Goal: Find specific page/section

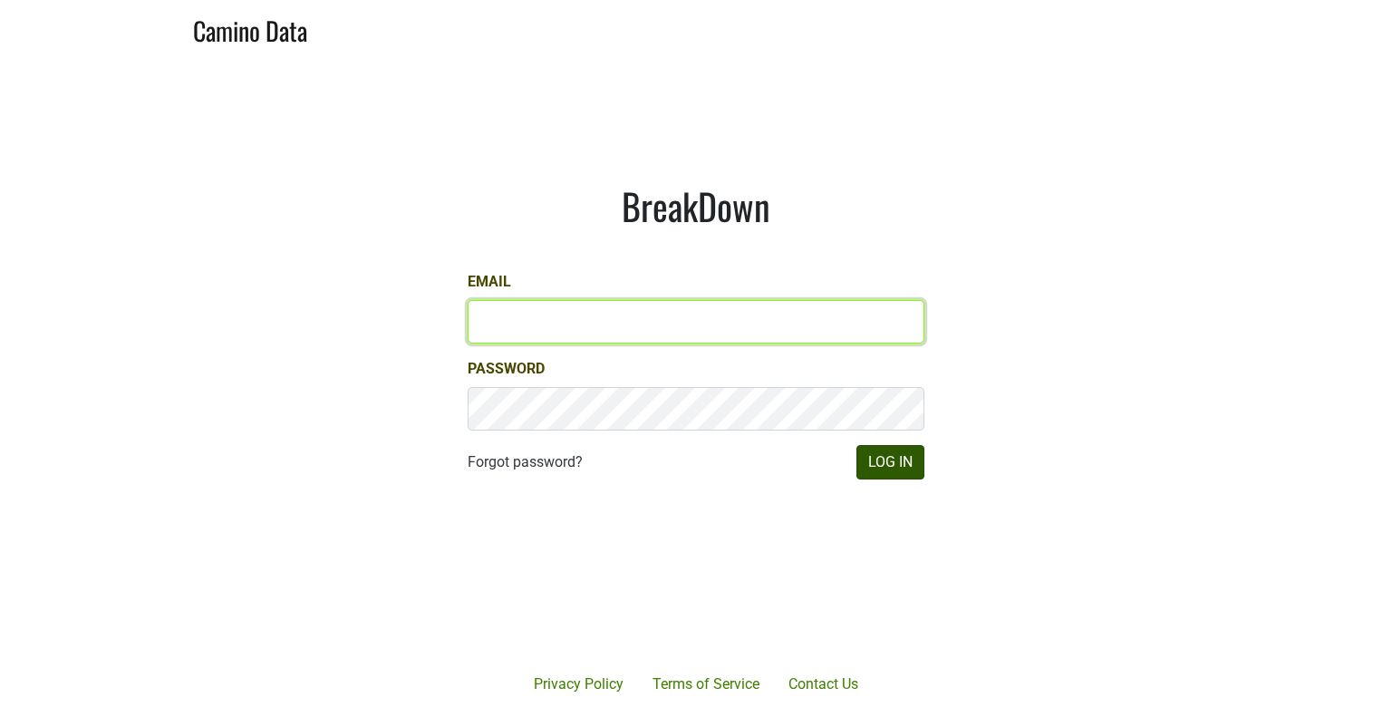
type input "[PERSON_NAME][EMAIL_ADDRESS][DOMAIN_NAME]"
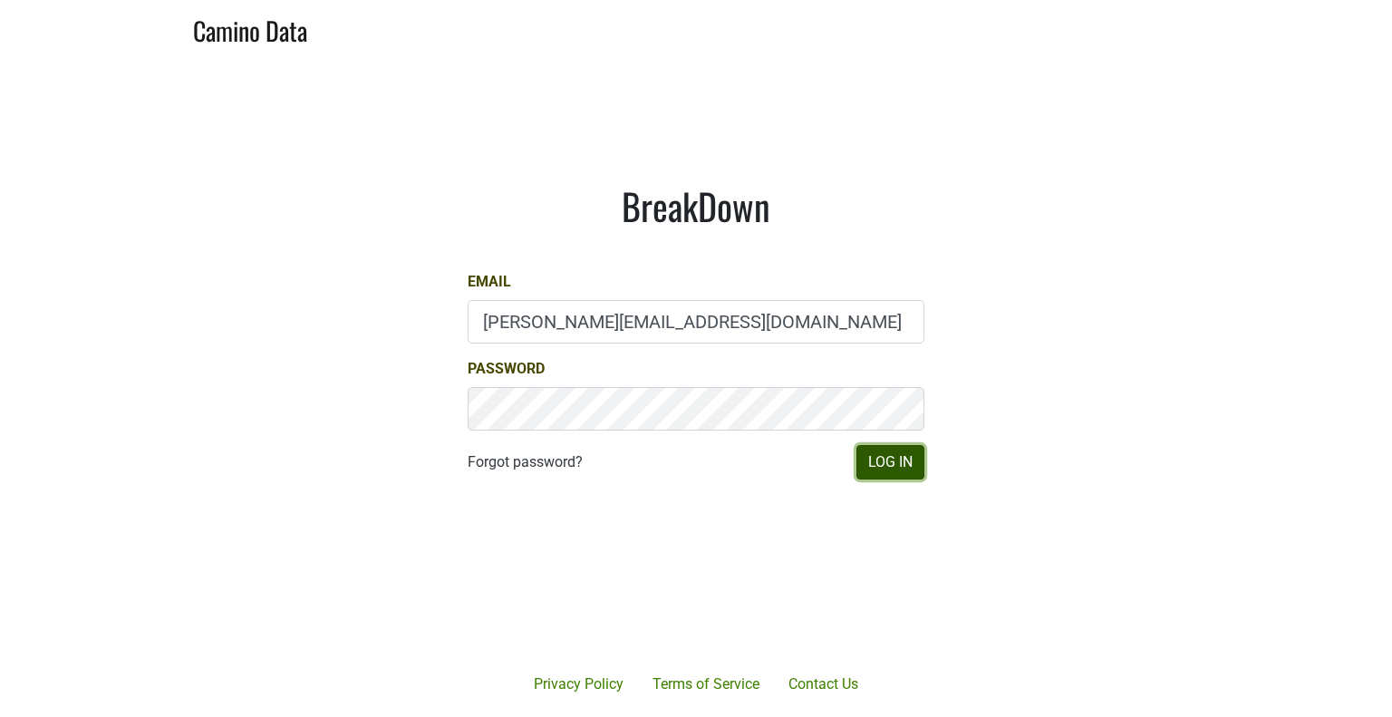
click at [885, 454] on button "Log In" at bounding box center [890, 462] width 68 height 34
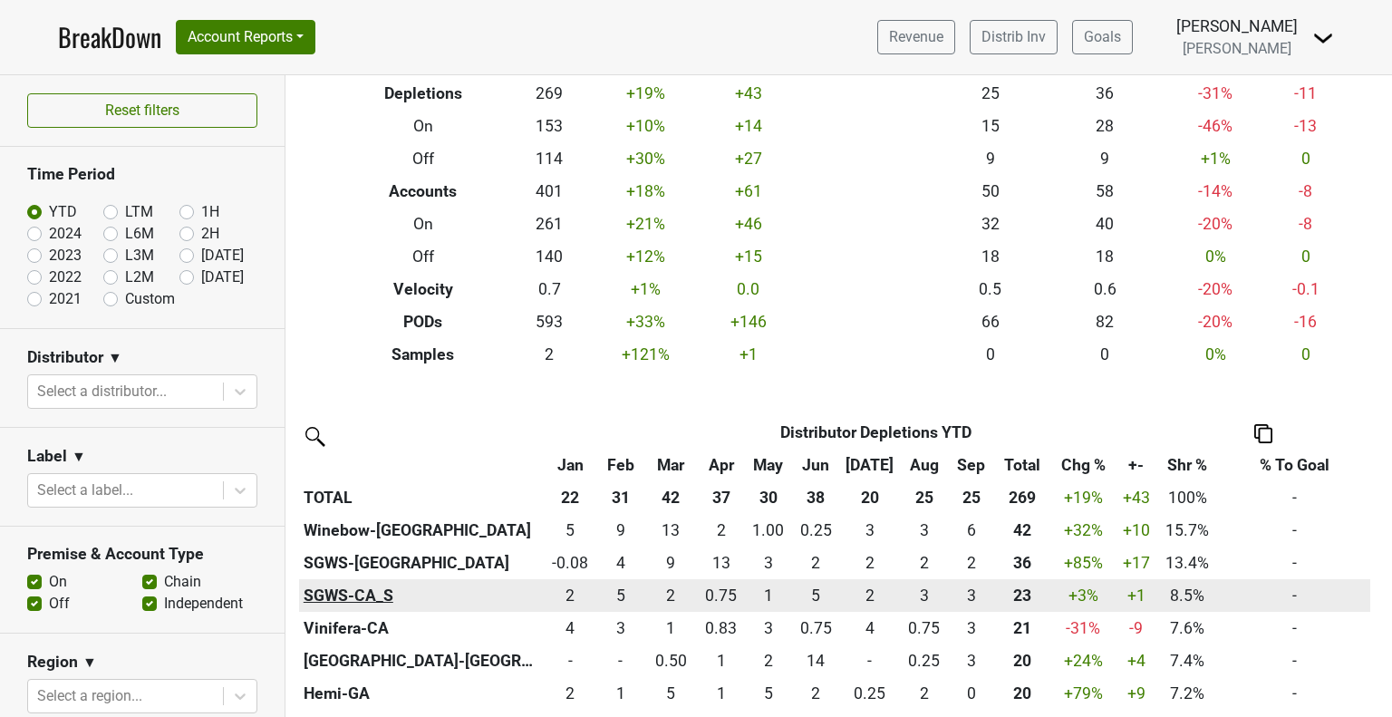
scroll to position [115, 0]
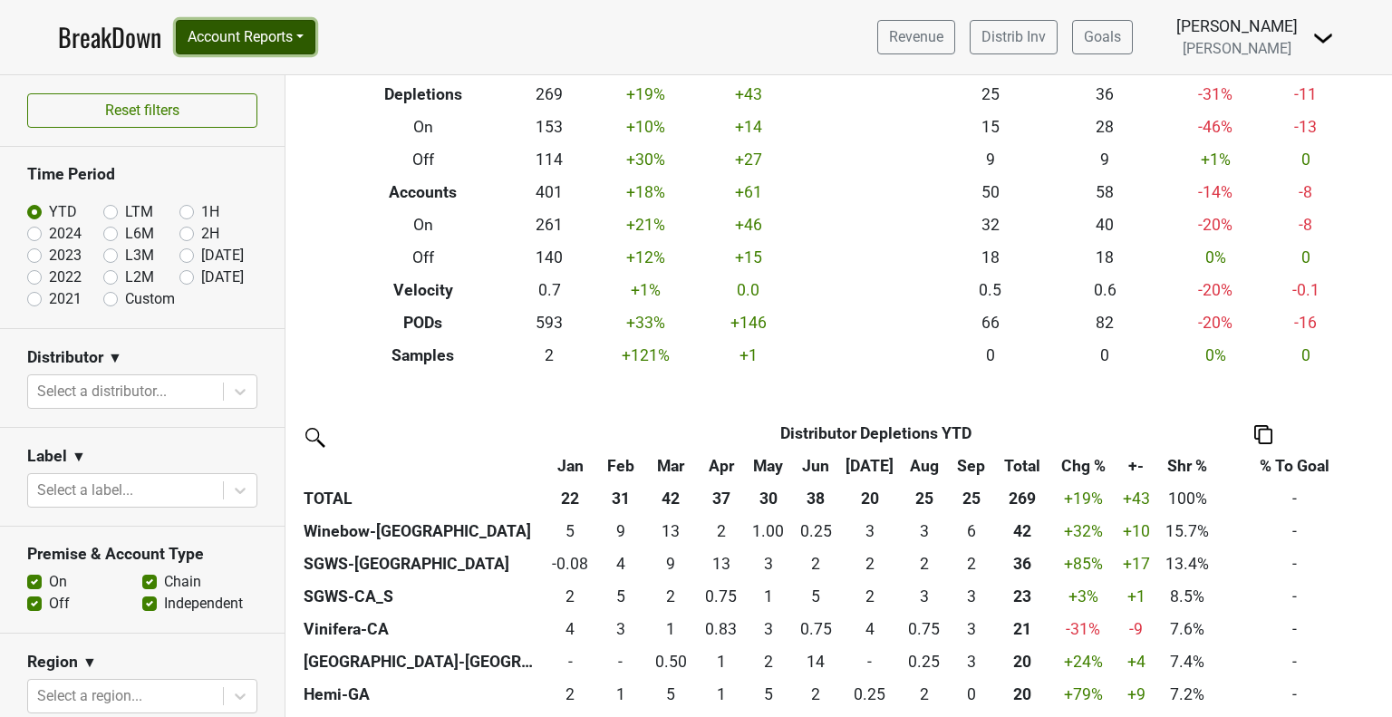
click at [268, 44] on button "Account Reports" at bounding box center [246, 37] width 140 height 34
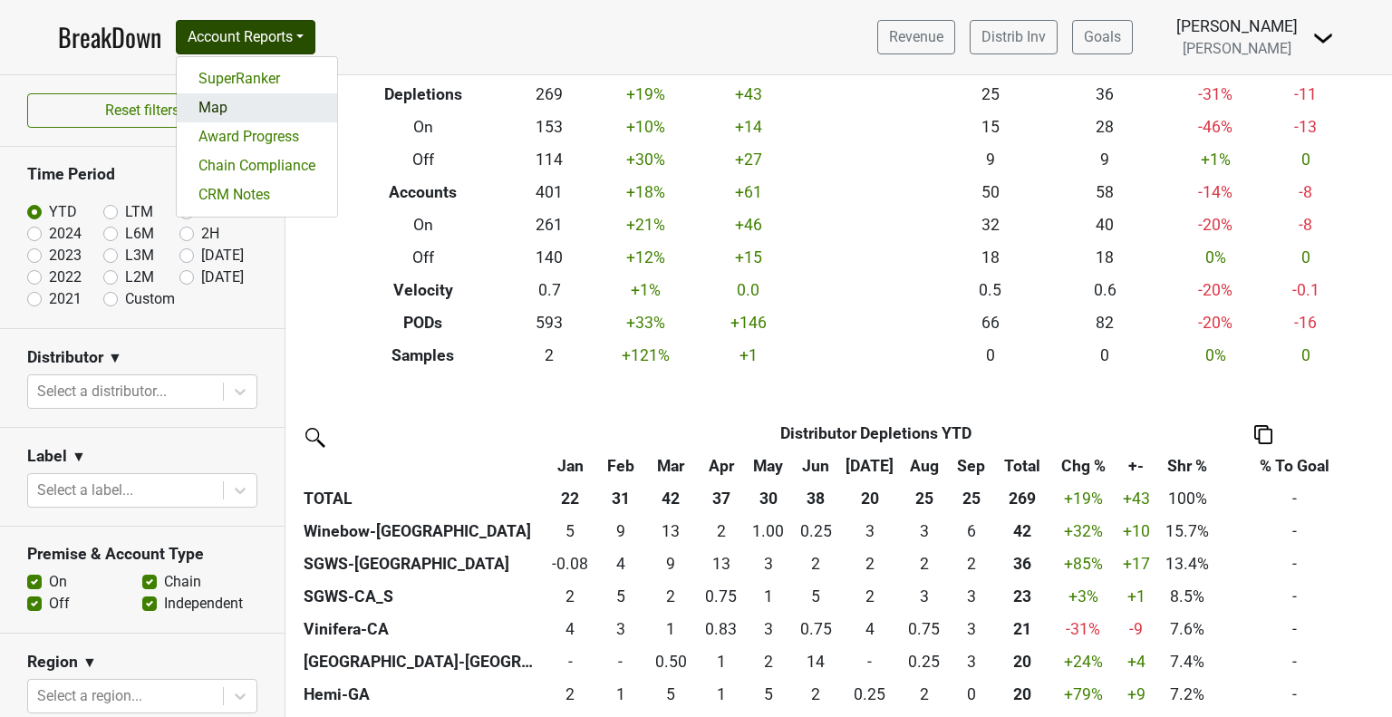
click at [237, 108] on link "Map" at bounding box center [257, 107] width 160 height 29
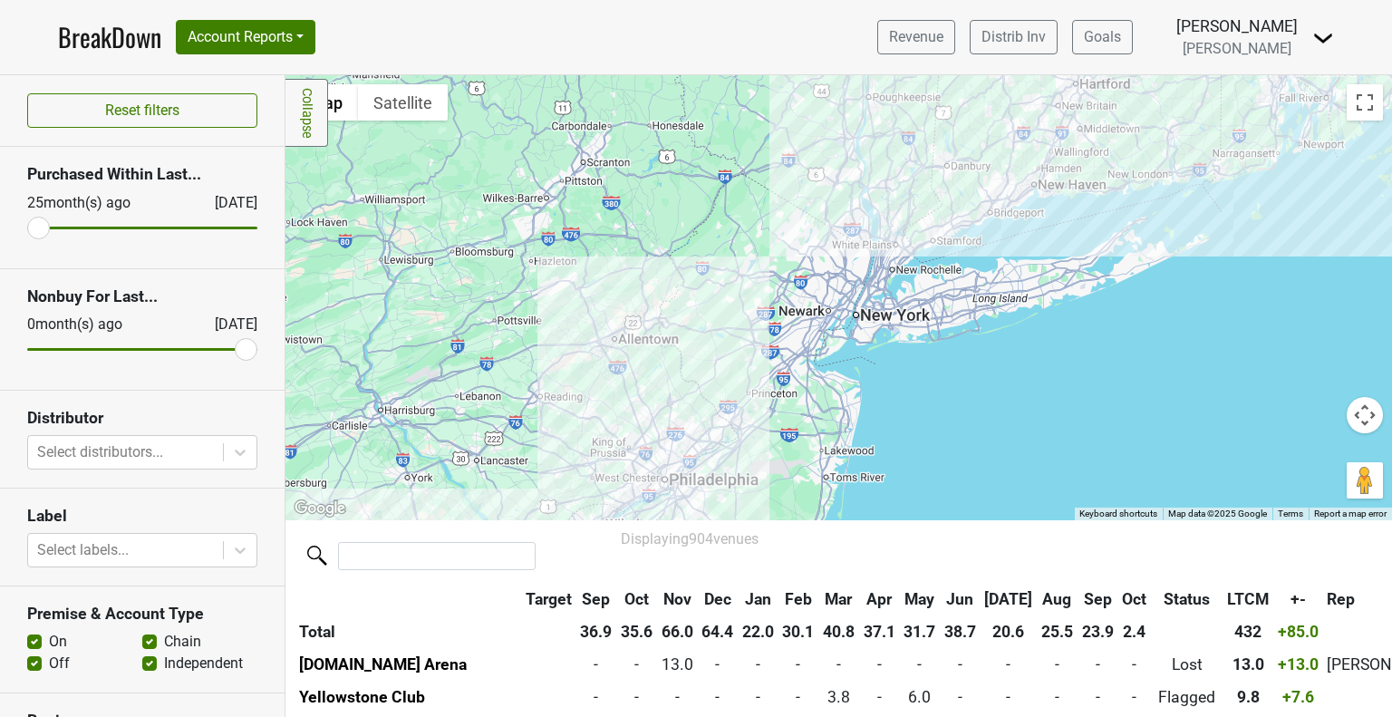
drag, startPoint x: 1071, startPoint y: 144, endPoint x: 921, endPoint y: 454, distance: 344.5
click at [921, 454] on div at bounding box center [838, 297] width 1106 height 444
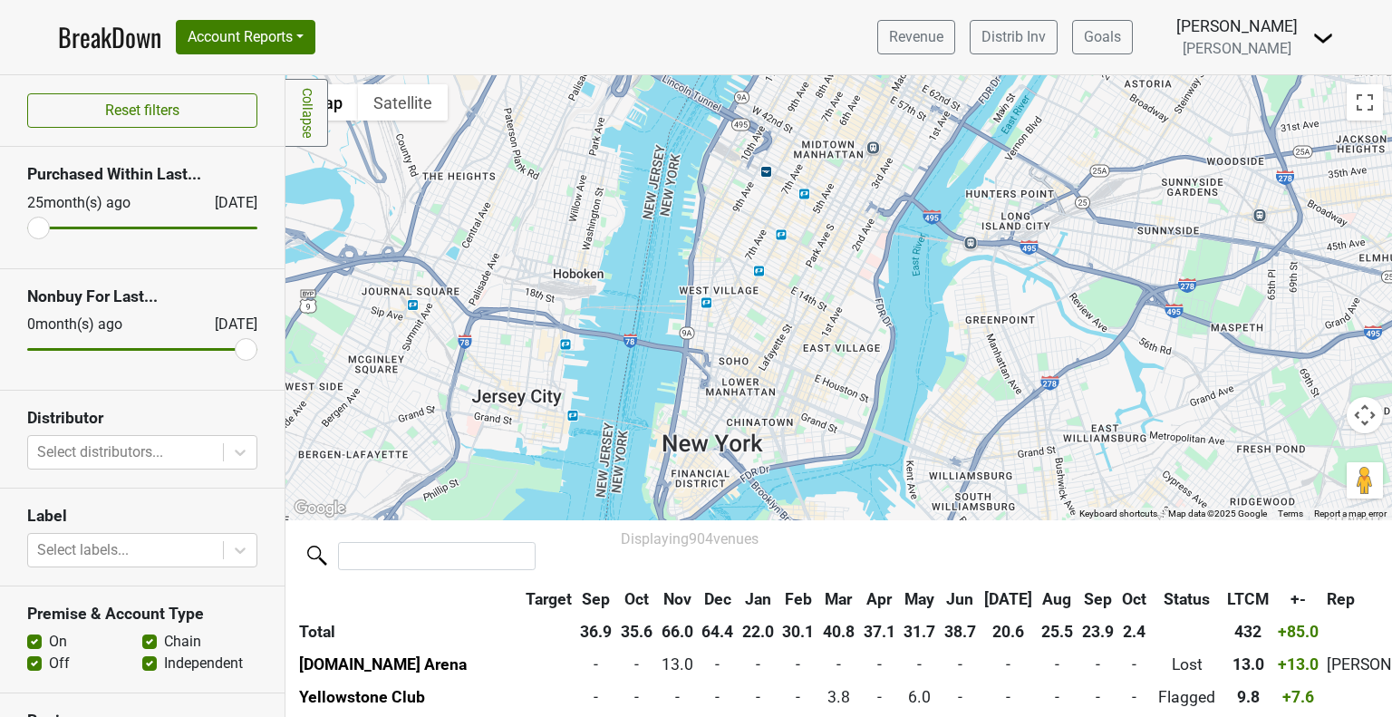
drag, startPoint x: 773, startPoint y: 259, endPoint x: 863, endPoint y: 510, distance: 266.6
click at [863, 510] on div at bounding box center [838, 297] width 1106 height 444
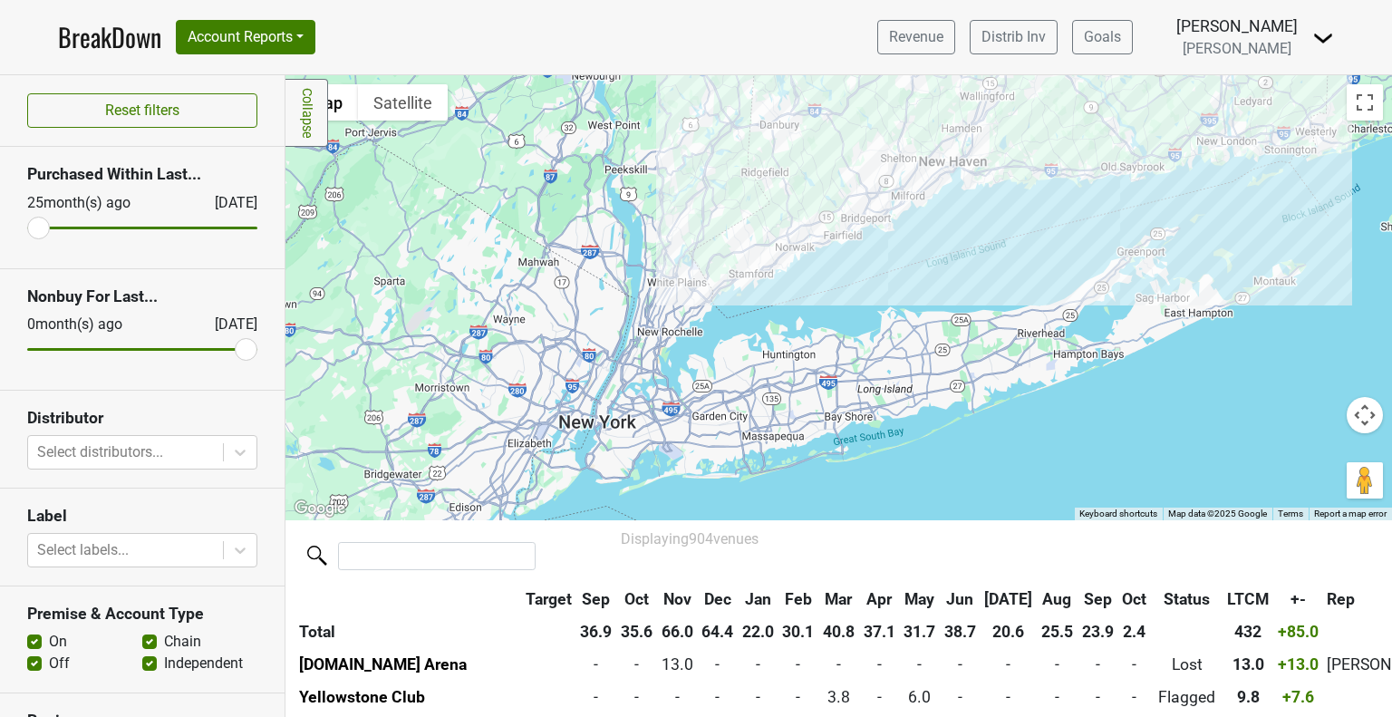
drag, startPoint x: 895, startPoint y: 256, endPoint x: 808, endPoint y: 343, distance: 123.0
click at [808, 343] on div at bounding box center [838, 297] width 1106 height 444
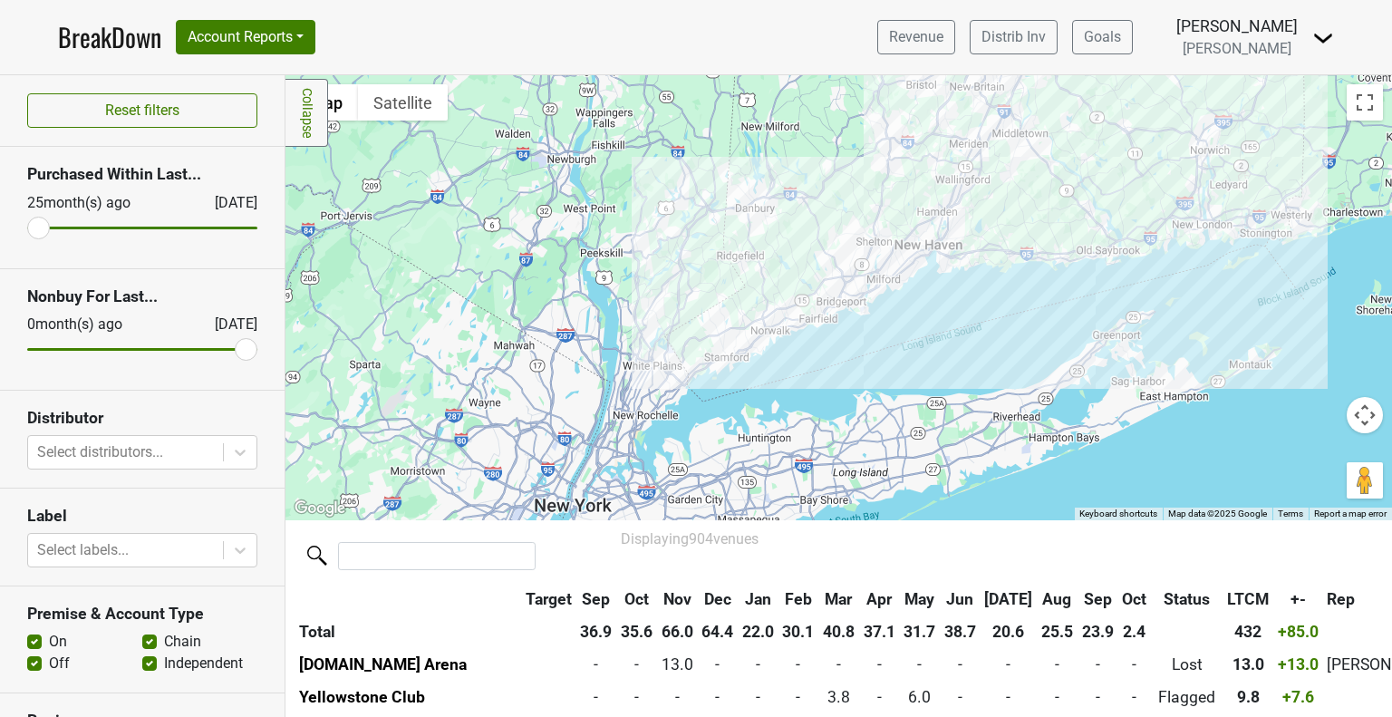
drag, startPoint x: 886, startPoint y: 311, endPoint x: 861, endPoint y: 397, distance: 89.7
click at [861, 397] on div at bounding box center [838, 297] width 1106 height 444
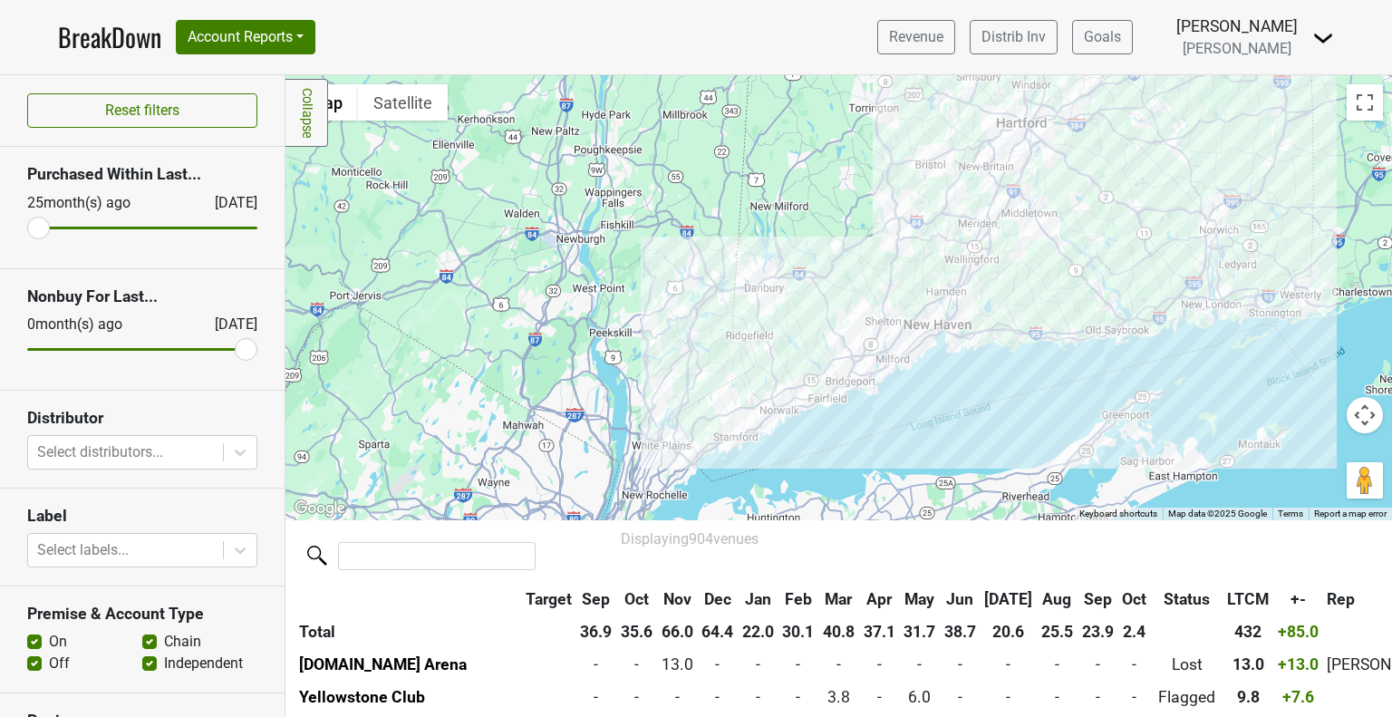
drag, startPoint x: 985, startPoint y: 256, endPoint x: 993, endPoint y: 338, distance: 82.0
click at [993, 338] on div at bounding box center [838, 297] width 1106 height 444
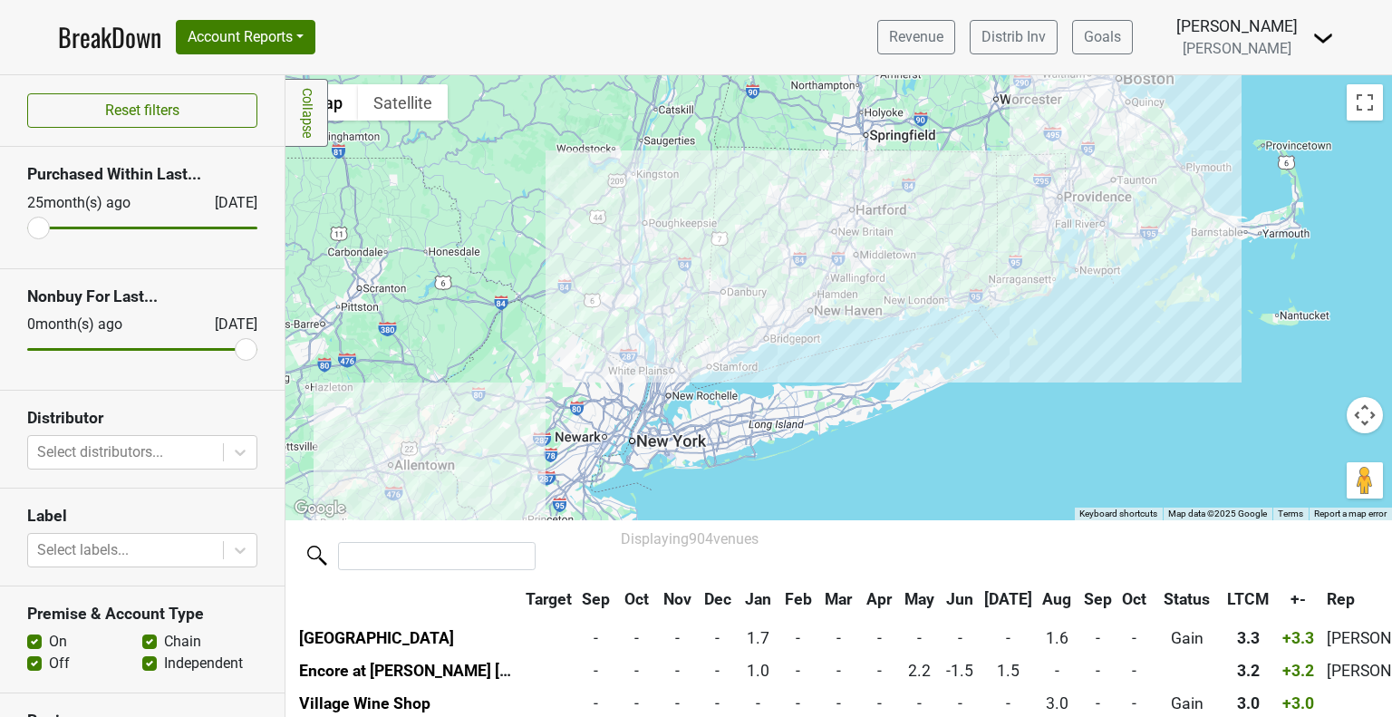
scroll to position [647, 0]
